Goal: Use online tool/utility: Utilize a website feature to perform a specific function

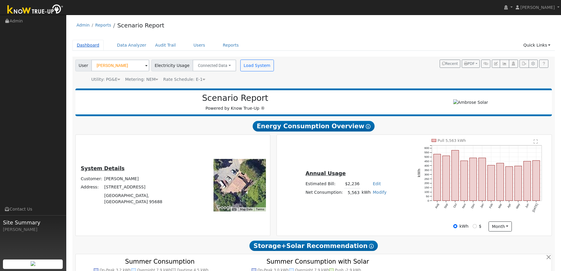
click at [91, 45] on link "Dashboard" at bounding box center [88, 45] width 32 height 11
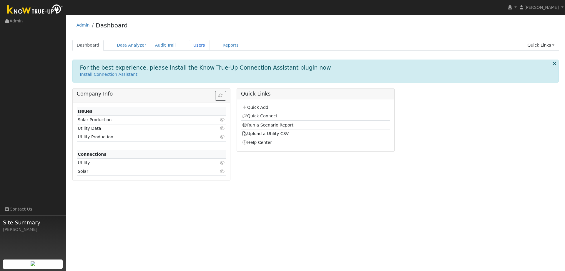
click at [190, 46] on link "Users" at bounding box center [199, 45] width 21 height 11
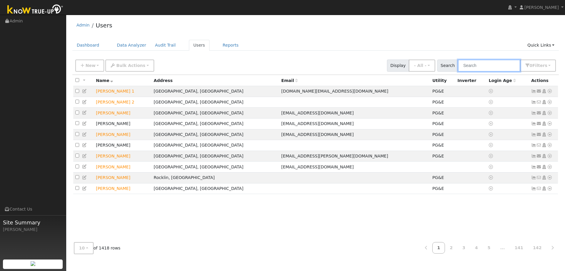
click at [484, 63] on input "text" at bounding box center [489, 65] width 62 height 12
type input "[PERSON_NAME]"
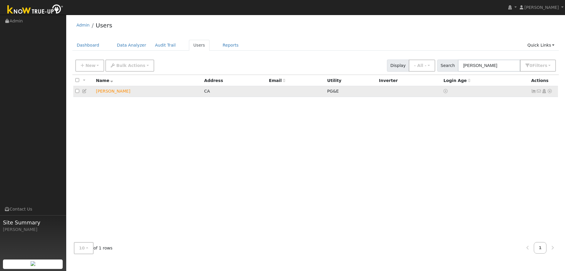
click at [552, 93] on icon at bounding box center [549, 91] width 5 height 4
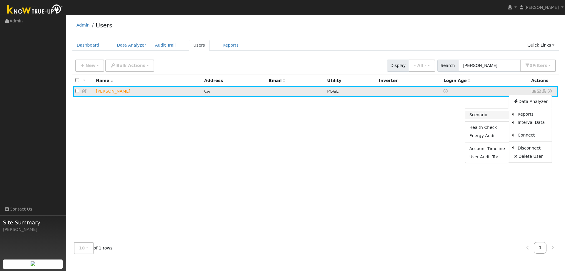
click at [492, 116] on link "Scenario" at bounding box center [487, 115] width 44 height 8
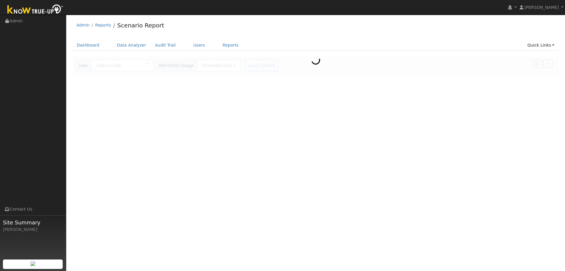
type input "[PERSON_NAME]"
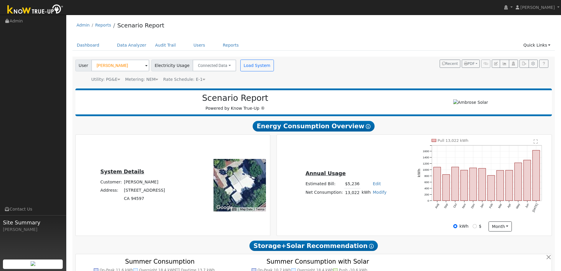
click at [535, 143] on text "" at bounding box center [536, 141] width 4 height 5
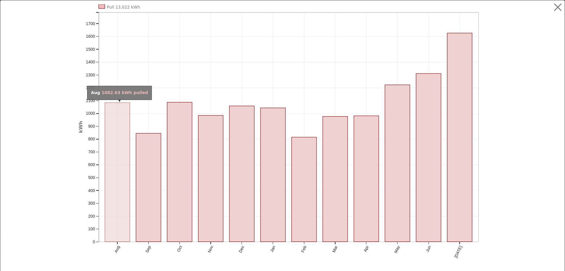
click at [112, 193] on rect "onclick=""" at bounding box center [117, 171] width 25 height 139
click at [114, 200] on rect "onclick=""" at bounding box center [117, 171] width 25 height 139
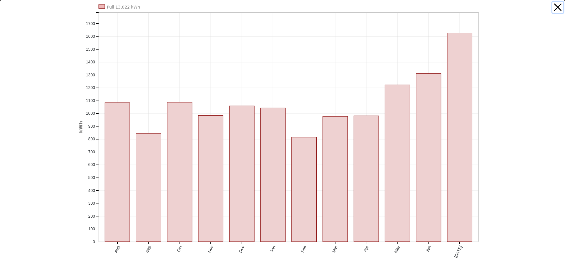
click at [555, 7] on button "button" at bounding box center [558, 7] width 11 height 11
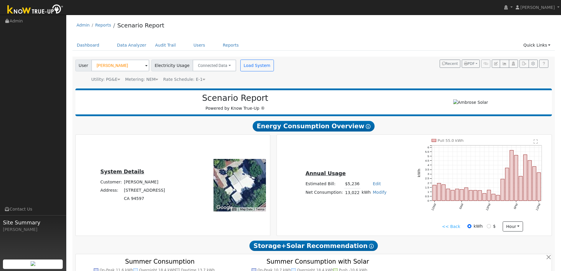
click at [450, 227] on link "<< Back" at bounding box center [451, 226] width 18 height 6
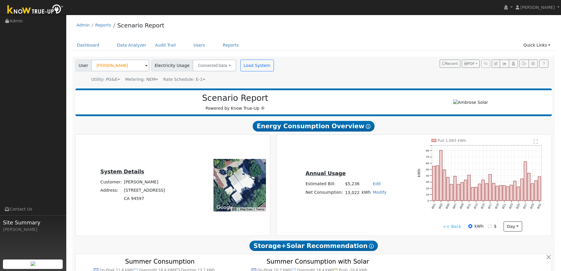
click at [455, 225] on link "<< Back" at bounding box center [452, 226] width 18 height 6
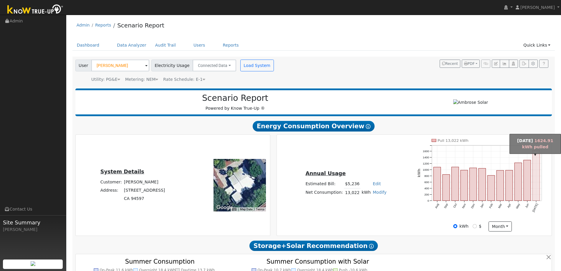
click at [537, 191] on rect "onclick=""" at bounding box center [536, 175] width 7 height 50
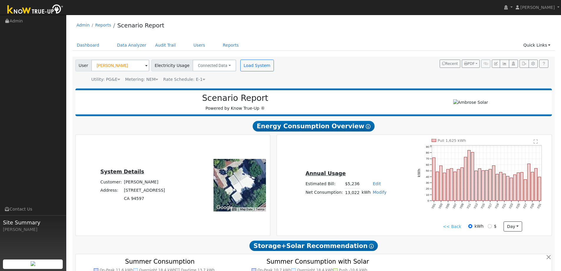
click at [376, 186] on link "Edit" at bounding box center [377, 183] width 8 height 5
click at [371, 159] on div "Annual Usage Estimated Bill: $5,236 Edit Estimated Bill $ Annual Net Consumptio…" at bounding box center [414, 185] width 273 height 92
click at [194, 79] on span "Rate Schedule: E-1" at bounding box center [184, 79] width 42 height 5
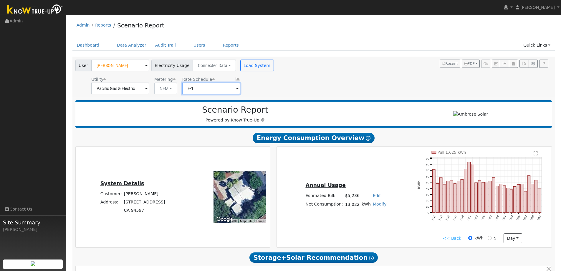
click at [149, 90] on input "E-1" at bounding box center [120, 88] width 58 height 12
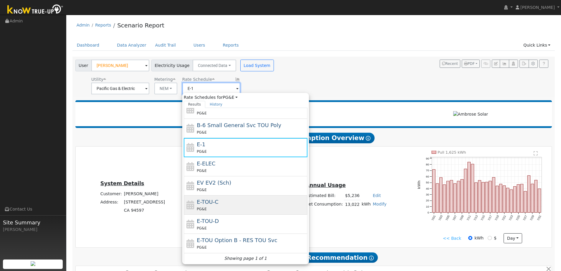
scroll to position [64, 0]
click at [221, 197] on div "E-TOU-C PG&E" at bounding box center [251, 203] width 109 height 14
type input "E-TOU-C"
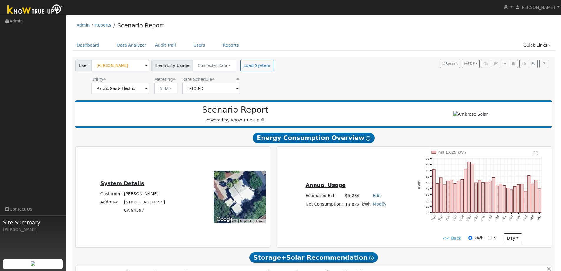
click at [361, 107] on h2 "Scenario Report" at bounding box center [235, 110] width 308 height 10
click at [241, 63] on button "Load System" at bounding box center [257, 65] width 34 height 12
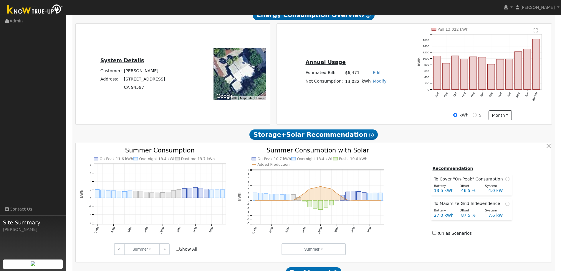
scroll to position [0, 0]
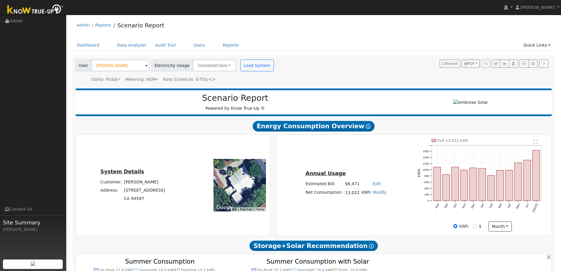
click at [384, 60] on div "User Agnes Chester Account Default Account Default Account 241 Las Juntas Way, …" at bounding box center [312, 69] width 477 height 25
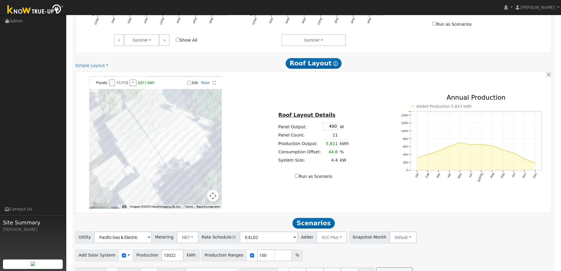
scroll to position [334, 0]
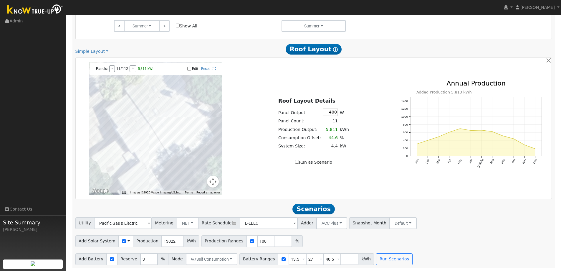
click at [127, 241] on span at bounding box center [128, 241] width 2 height 6
click at [132, 252] on link "Use CSV Data" at bounding box center [143, 251] width 41 height 8
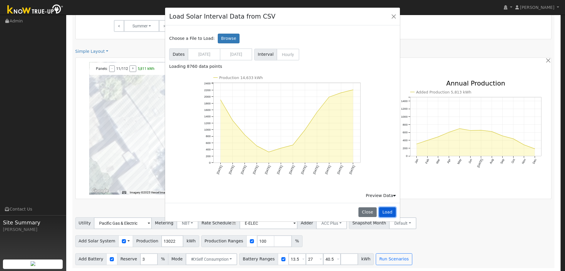
click at [382, 209] on button "Load" at bounding box center [387, 212] width 17 height 10
type input "14633"
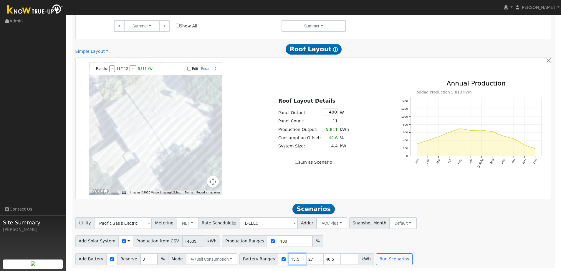
drag, startPoint x: 291, startPoint y: 260, endPoint x: 238, endPoint y: 255, distance: 53.5
click at [258, 256] on div "Battery Ranges 13.5 Overrides Reserve % Mode None None Self Consumption Peak Sa…" at bounding box center [306, 259] width 135 height 12
drag, startPoint x: 326, startPoint y: 260, endPoint x: 288, endPoint y: 259, distance: 38.3
click at [307, 259] on div "Battery Ranges 13.5 Overrides Reserve % Mode None None Self Consumption Peak Sa…" at bounding box center [306, 259] width 135 height 12
click at [359, 258] on button "Run Scenarios" at bounding box center [377, 259] width 36 height 12
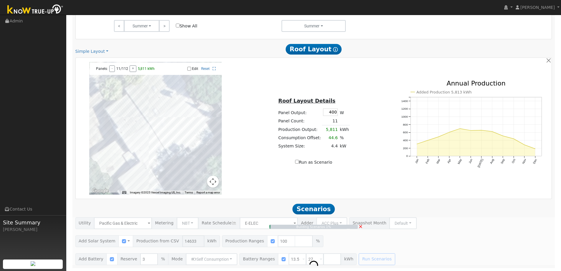
type input "9.8"
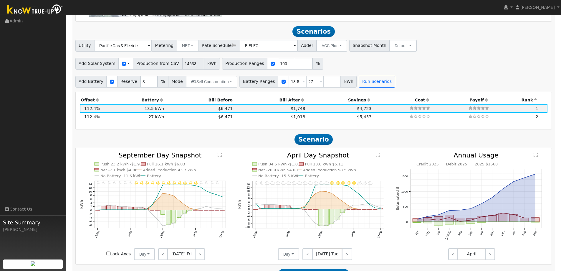
scroll to position [520, 0]
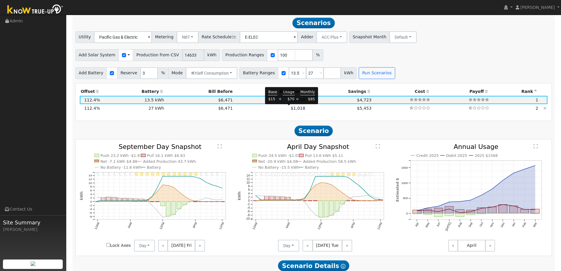
click at [291, 108] on span "$1,018" at bounding box center [298, 108] width 14 height 5
type input "$32,400"
type input "$19,963"
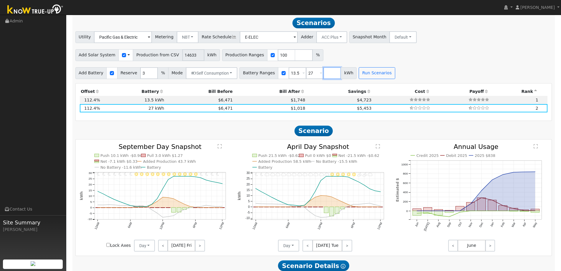
click at [323, 74] on input "number" at bounding box center [332, 73] width 18 height 12
type input "32"
click at [392, 74] on button "Run Scenarios" at bounding box center [394, 73] width 36 height 12
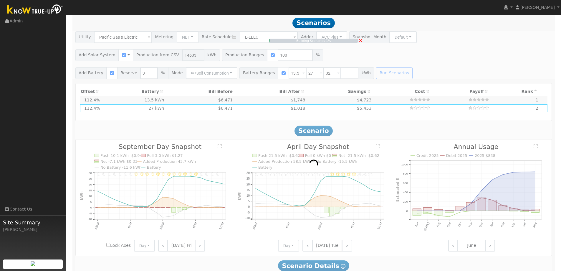
type input "$16,200"
type input "$15,103"
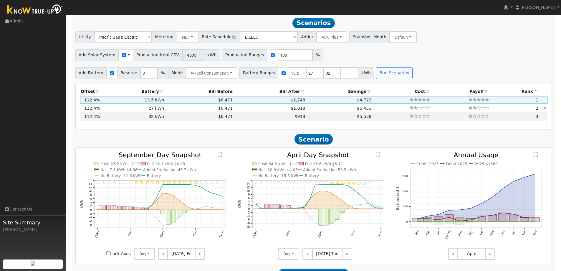
click at [173, 108] on td "$6,471" at bounding box center [199, 108] width 69 height 8
type input "$32,400"
type input "$19,963"
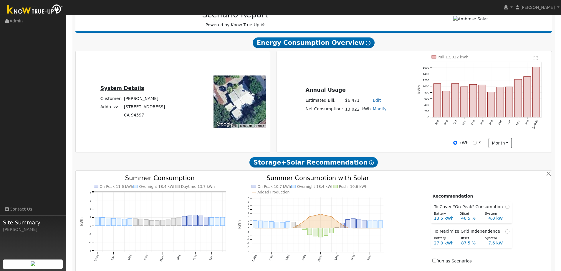
scroll to position [0, 0]
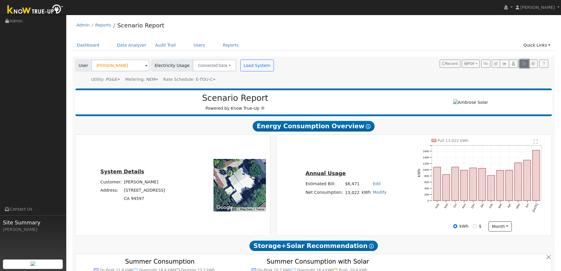
click at [523, 64] on icon "button" at bounding box center [524, 64] width 4 height 4
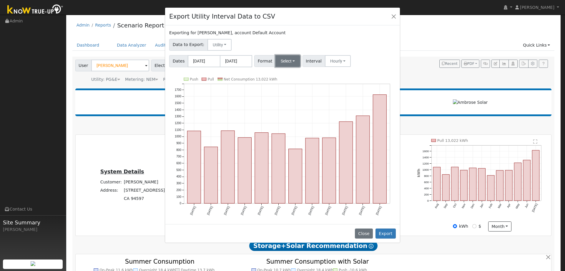
click at [295, 62] on button "Select" at bounding box center [288, 61] width 25 height 12
click at [289, 112] on link "Aurora" at bounding box center [295, 111] width 42 height 8
click at [387, 236] on button "Export" at bounding box center [386, 233] width 20 height 10
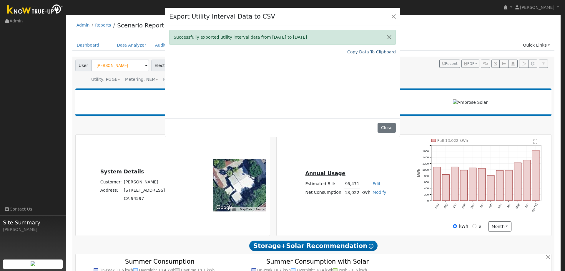
click at [372, 54] on link "Copy Data To Clipboard" at bounding box center [371, 52] width 49 height 6
drag, startPoint x: 393, startPoint y: 19, endPoint x: 385, endPoint y: 16, distance: 7.9
click at [393, 19] on button "Close" at bounding box center [394, 16] width 8 height 8
